Goal: Task Accomplishment & Management: Manage account settings

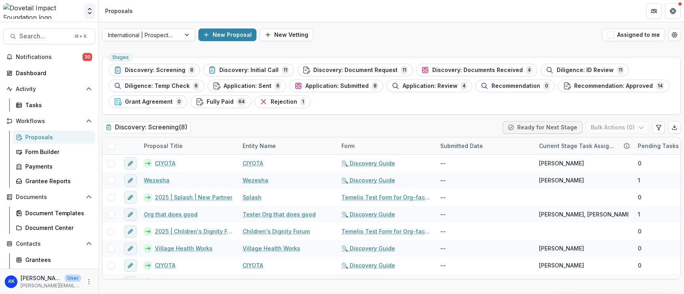
click at [93, 12] on icon "Open entity switcher" at bounding box center [90, 11] width 8 height 8
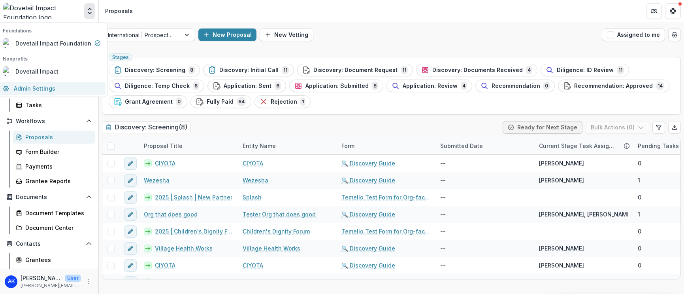
click at [63, 88] on link "Admin Settings" at bounding box center [51, 88] width 107 height 13
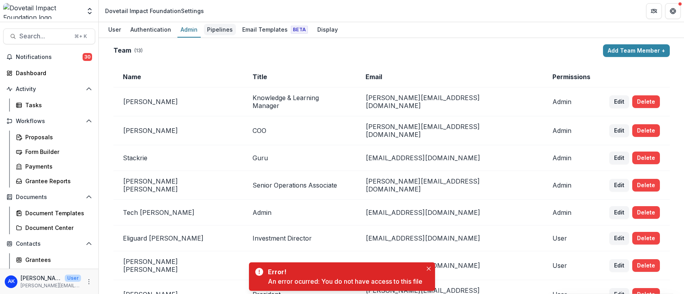
click at [208, 29] on div "Pipelines" at bounding box center [220, 29] width 32 height 11
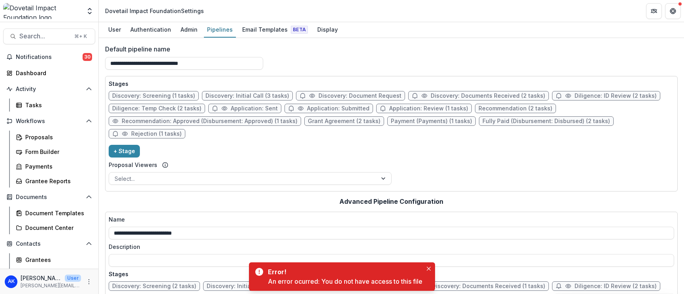
click at [179, 97] on span "Discovery: Screening (1 tasks)" at bounding box center [153, 95] width 83 height 7
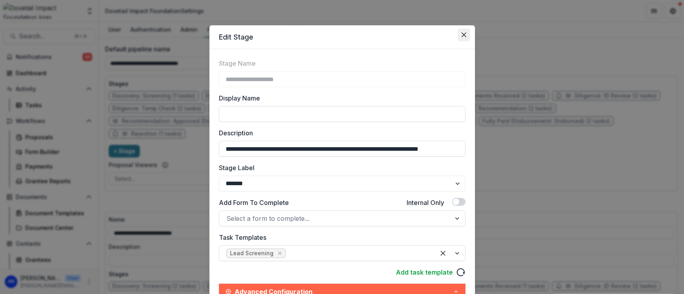
click at [469, 34] on button "Close" at bounding box center [464, 34] width 13 height 13
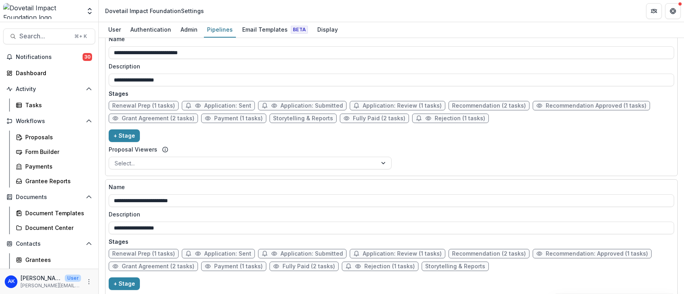
scroll to position [405, 0]
